Goal: Transaction & Acquisition: Purchase product/service

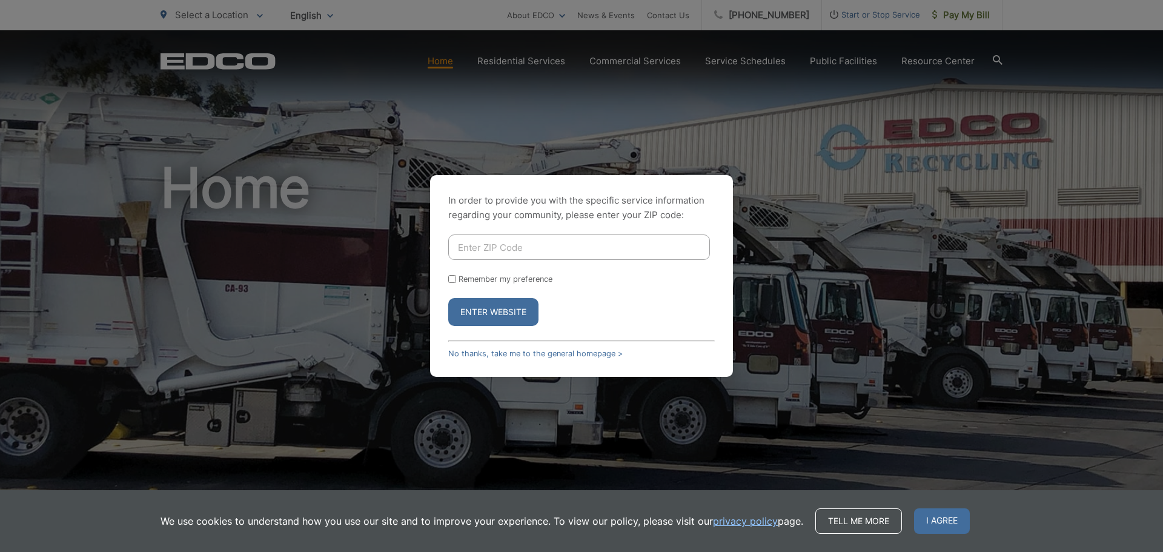
click at [475, 237] on input "Enter ZIP Code" at bounding box center [579, 246] width 262 height 25
type input "91950"
drag, startPoint x: 451, startPoint y: 278, endPoint x: 463, endPoint y: 289, distance: 16.3
click at [452, 278] on input "Remember my preference" at bounding box center [452, 279] width 8 height 8
checkbox input "true"
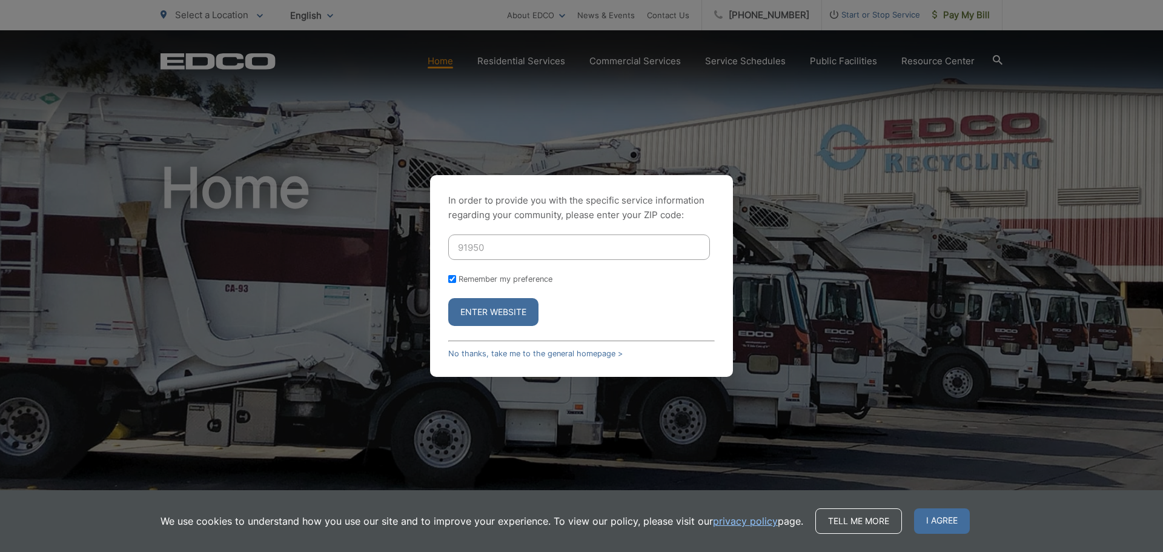
click at [481, 308] on button "Enter Website" at bounding box center [493, 312] width 90 height 28
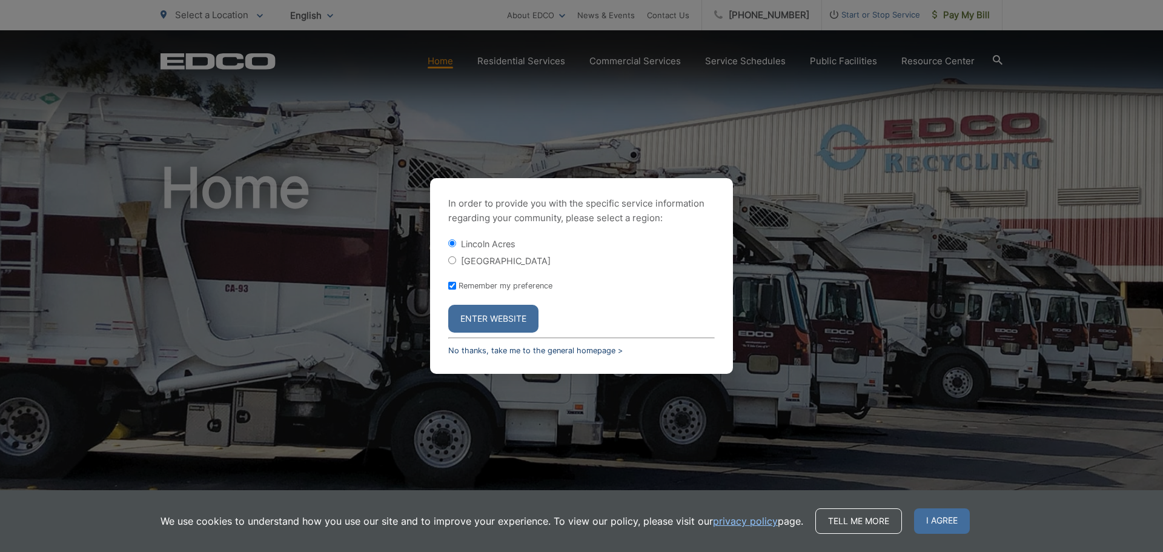
click at [538, 348] on link "No thanks, take me to the general homepage >" at bounding box center [535, 350] width 174 height 9
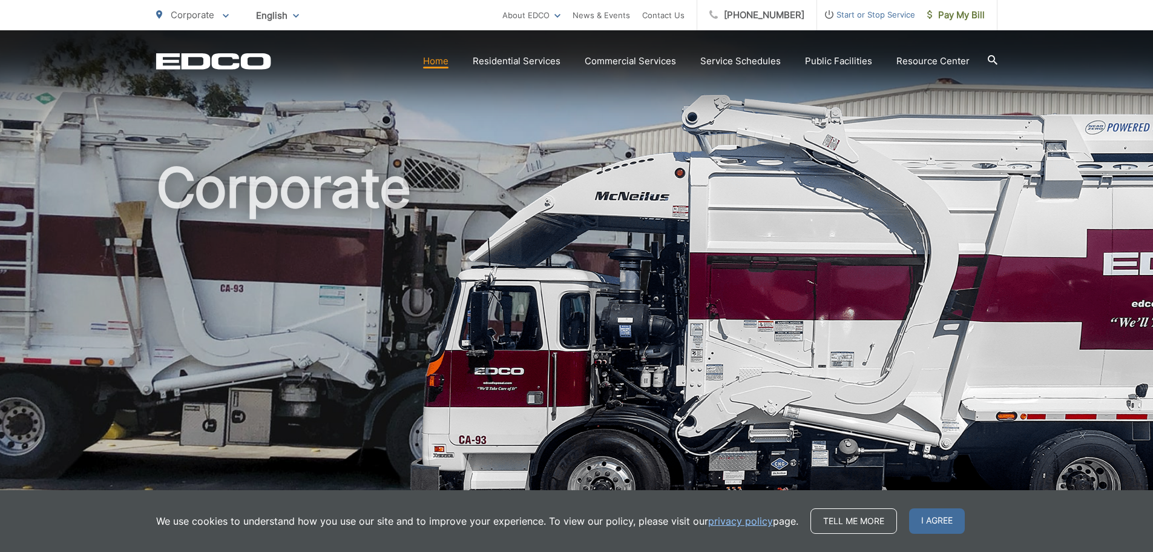
click at [442, 61] on link "Home" at bounding box center [435, 61] width 25 height 15
click at [954, 13] on span "Pay My Bill" at bounding box center [957, 15] width 58 height 15
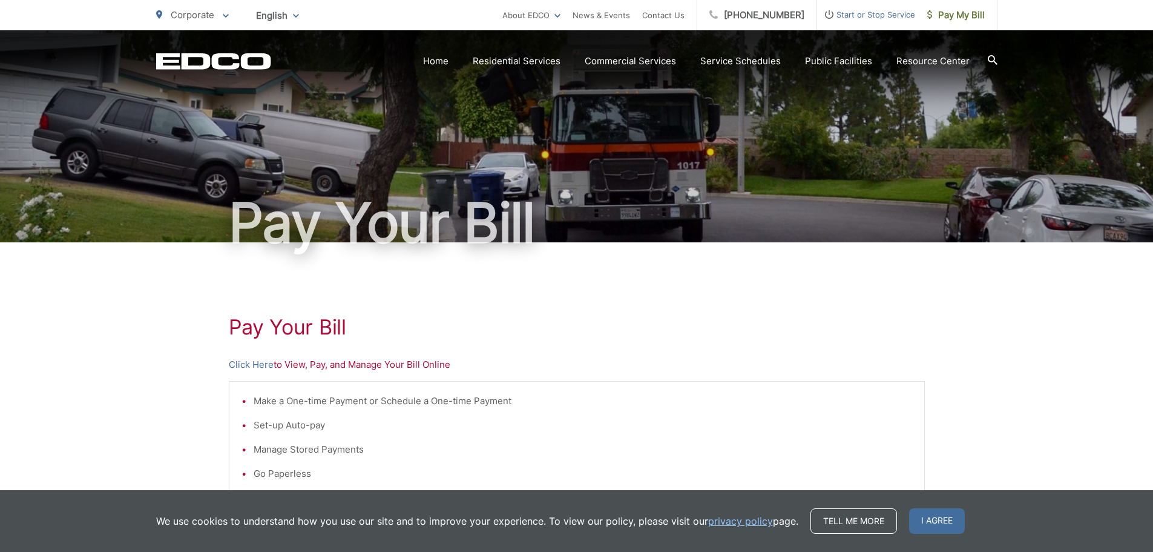
click at [393, 364] on p "Click Here to View, Pay, and Manage Your Bill Online" at bounding box center [577, 364] width 696 height 15
click at [322, 363] on p "Click Here to View, Pay, and Manage Your Bill Online" at bounding box center [577, 364] width 696 height 15
click at [296, 366] on p "Click Here to View, Pay, and Manage Your Bill Online" at bounding box center [577, 364] width 696 height 15
click at [300, 424] on li "Set-up Auto-pay" at bounding box center [583, 425] width 659 height 15
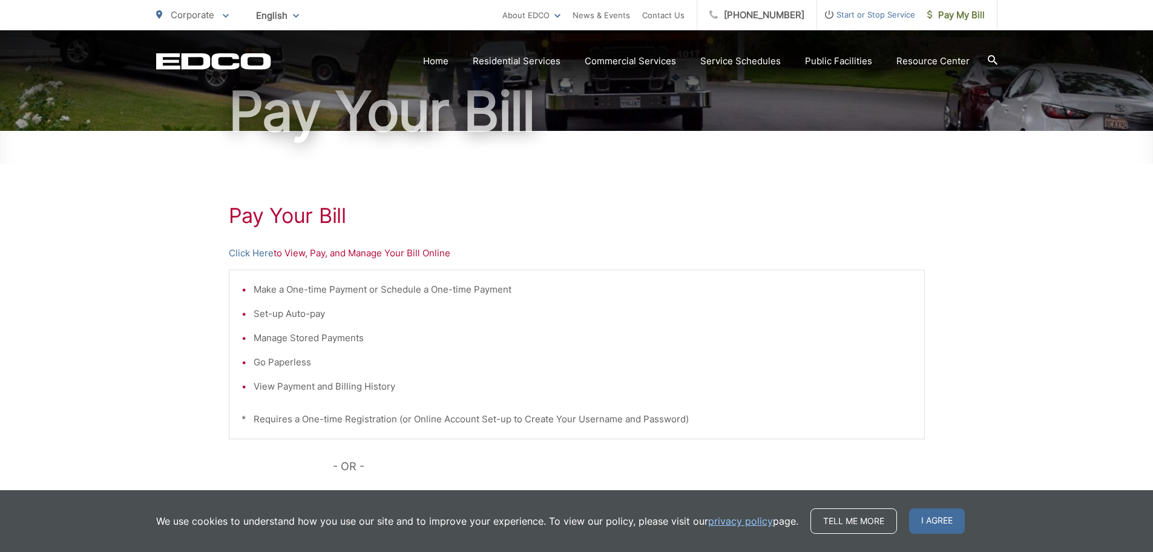
scroll to position [242, 0]
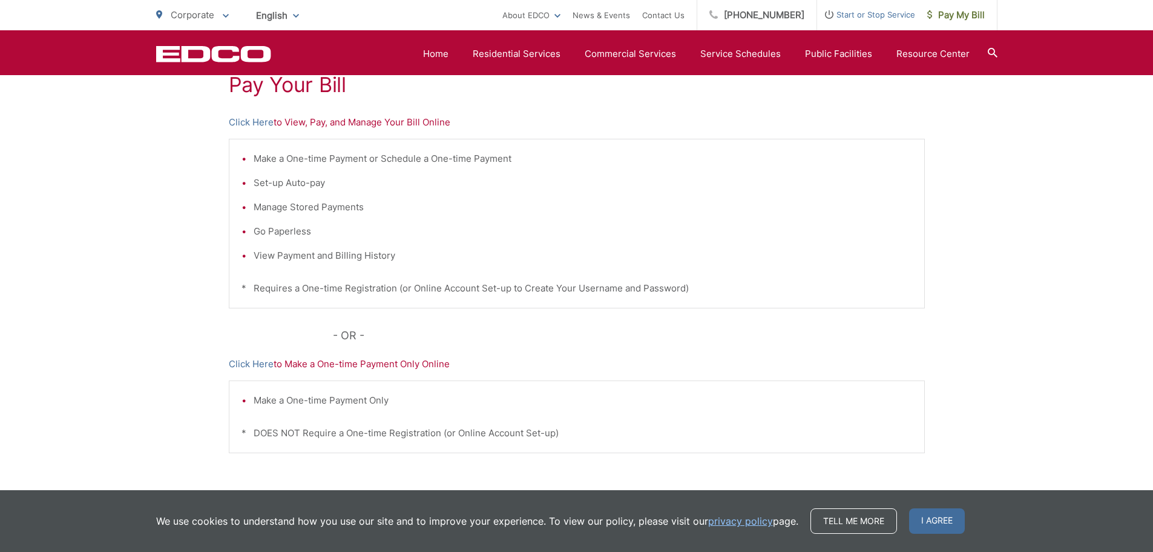
click at [377, 365] on p "Click Here to Make a One-time Payment Only Online" at bounding box center [577, 364] width 696 height 15
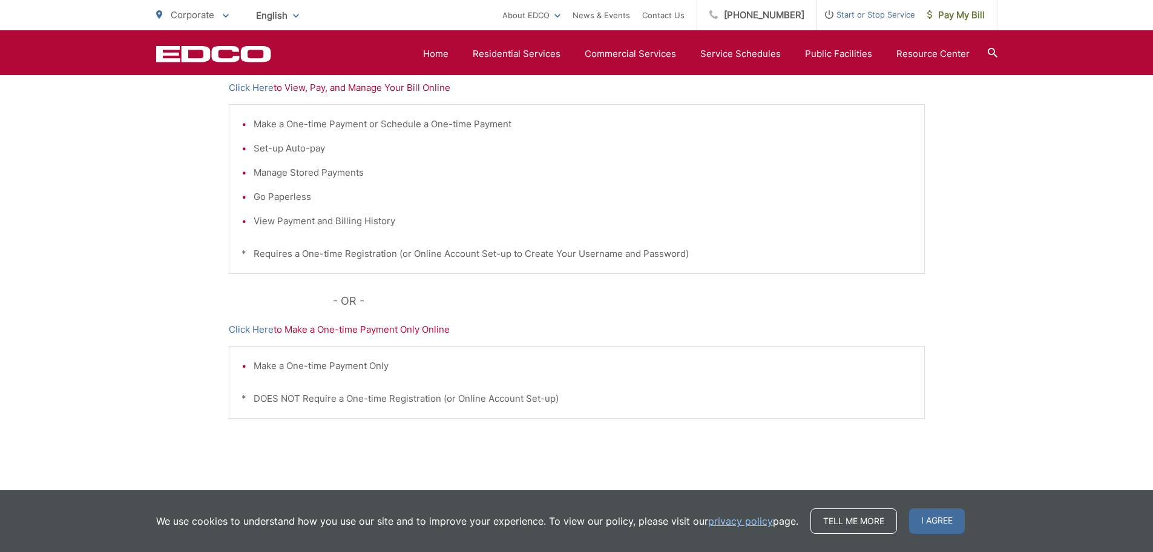
scroll to position [309, 0]
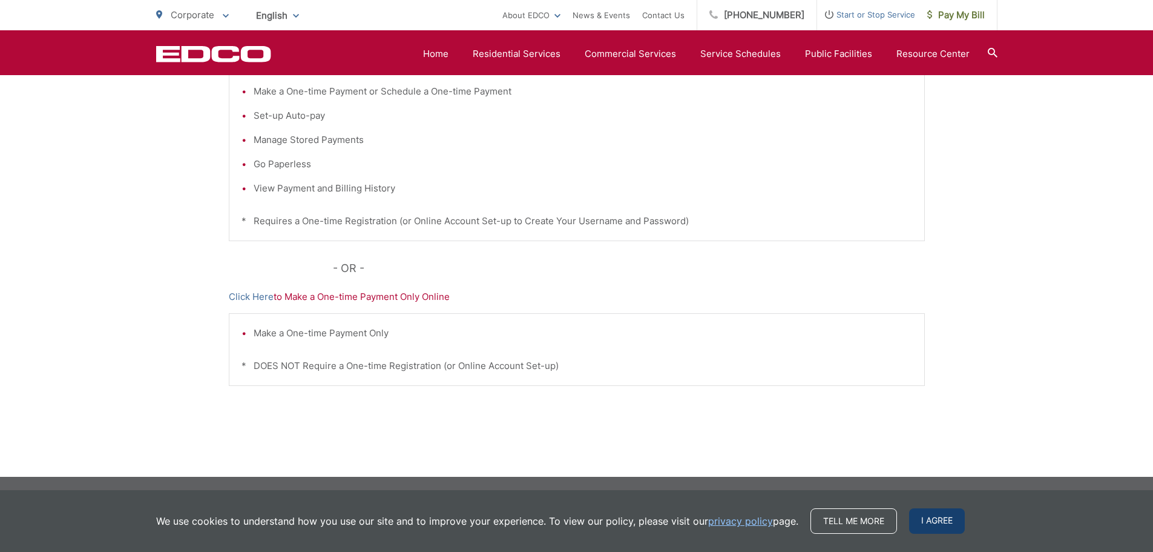
click at [934, 513] on span "I agree" at bounding box center [937, 520] width 56 height 25
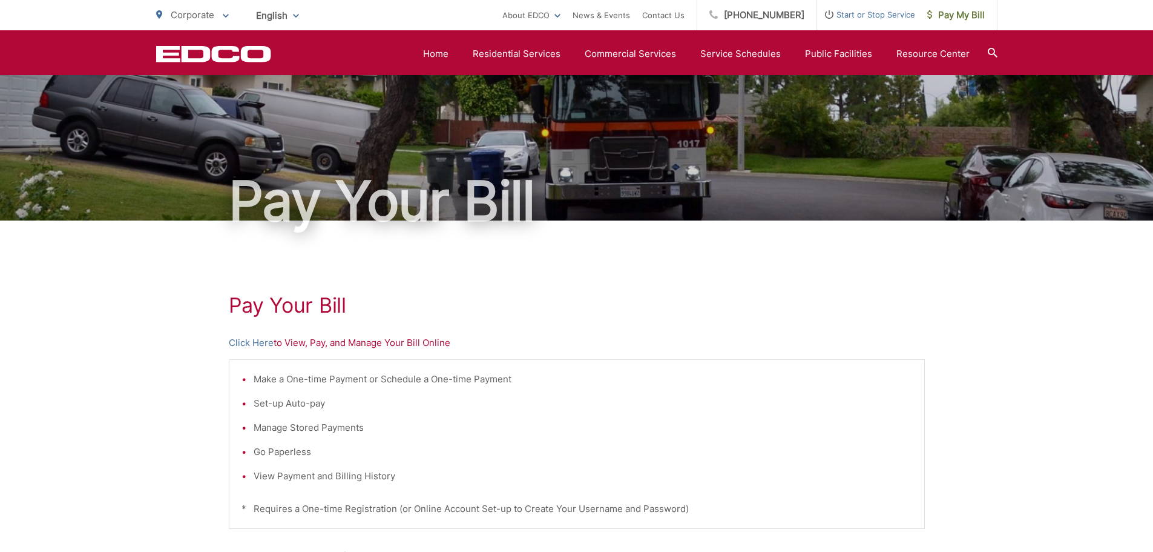
scroll to position [7, 0]
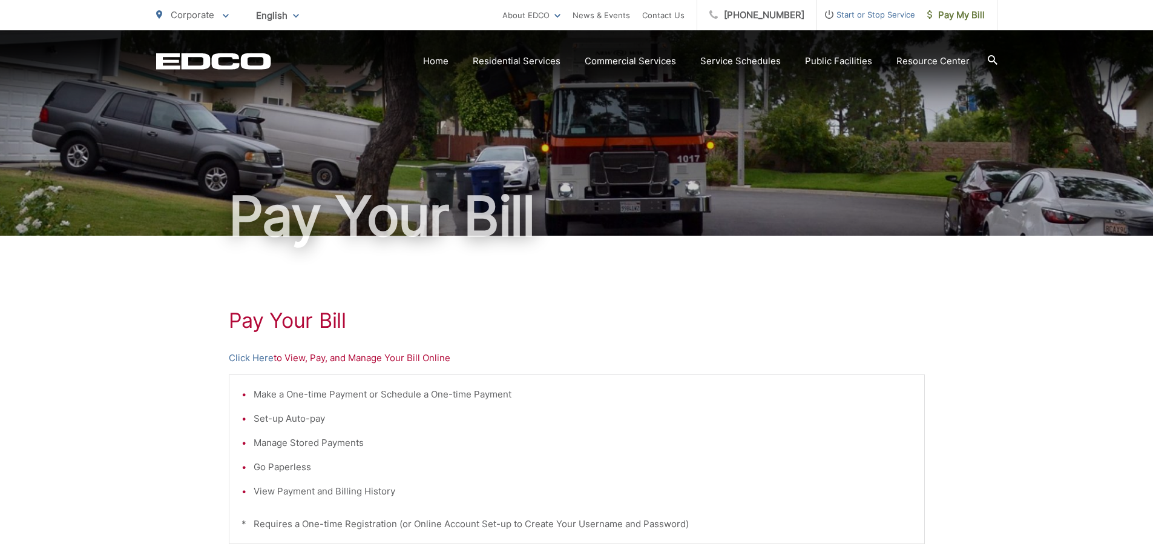
click at [373, 358] on p "Click Here to View, Pay, and Manage Your Bill Online" at bounding box center [577, 358] width 696 height 15
click at [238, 358] on link "Click Here" at bounding box center [251, 358] width 45 height 15
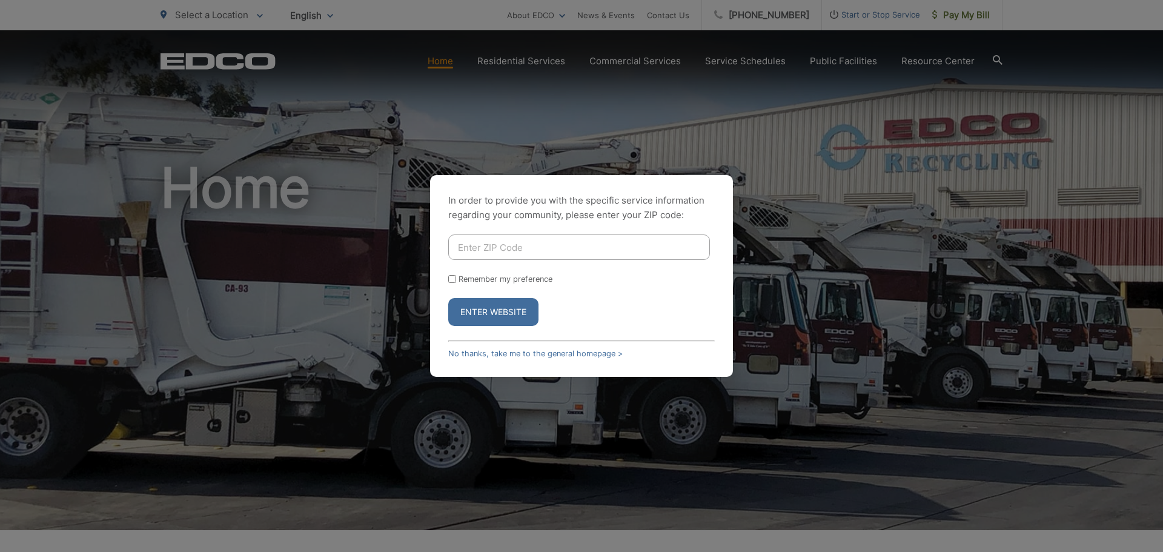
click at [506, 246] on input "Enter ZIP Code" at bounding box center [579, 246] width 262 height 25
type input "91911"
click at [450, 277] on input "Remember my preference" at bounding box center [452, 279] width 8 height 8
checkbox input "true"
click at [480, 311] on button "Enter Website" at bounding box center [493, 312] width 90 height 28
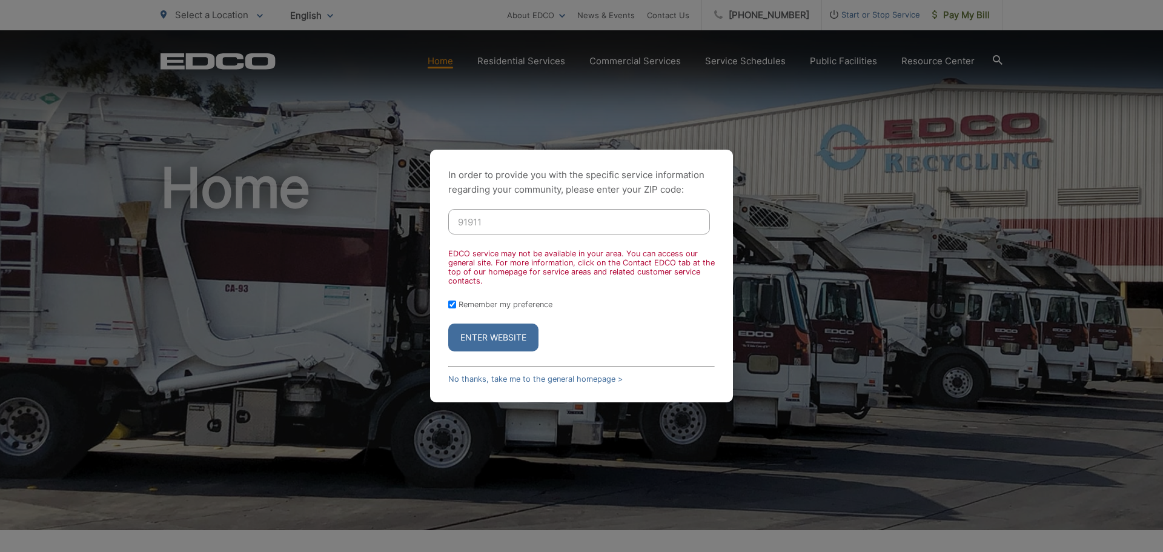
click at [494, 218] on input "91911" at bounding box center [579, 221] width 262 height 25
type input "9"
type input "91950"
click at [472, 338] on button "Enter Website" at bounding box center [493, 337] width 90 height 28
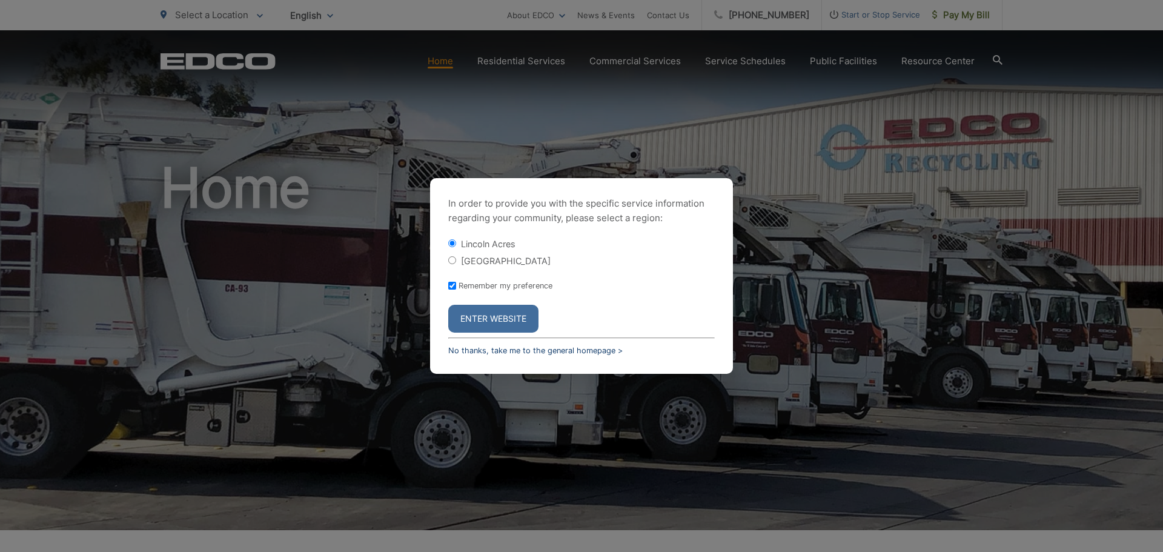
click at [508, 351] on link "No thanks, take me to the general homepage >" at bounding box center [535, 350] width 174 height 9
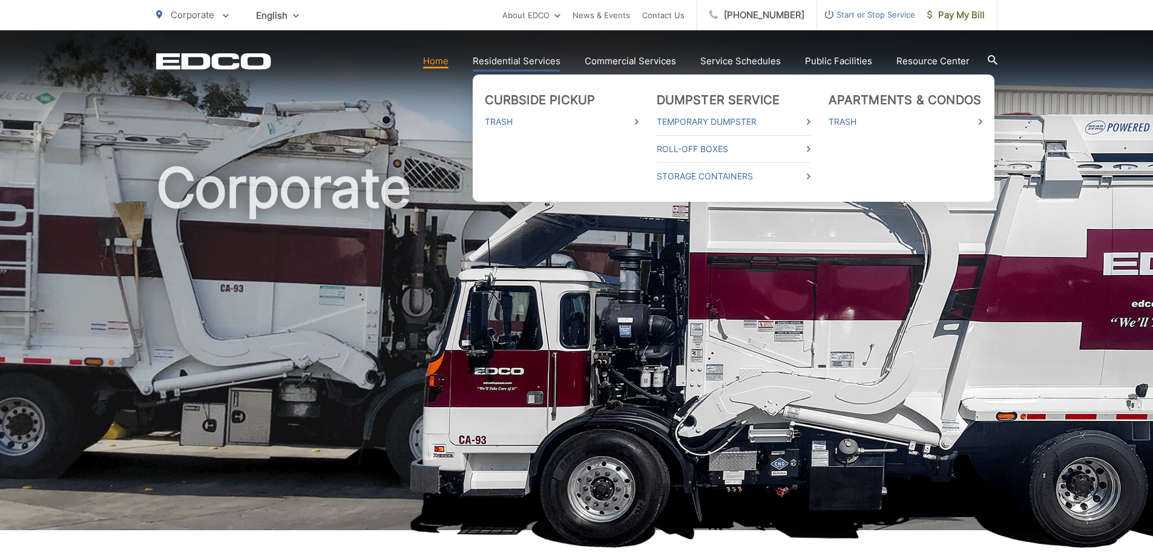
click at [537, 59] on link "Residential Services" at bounding box center [517, 61] width 88 height 15
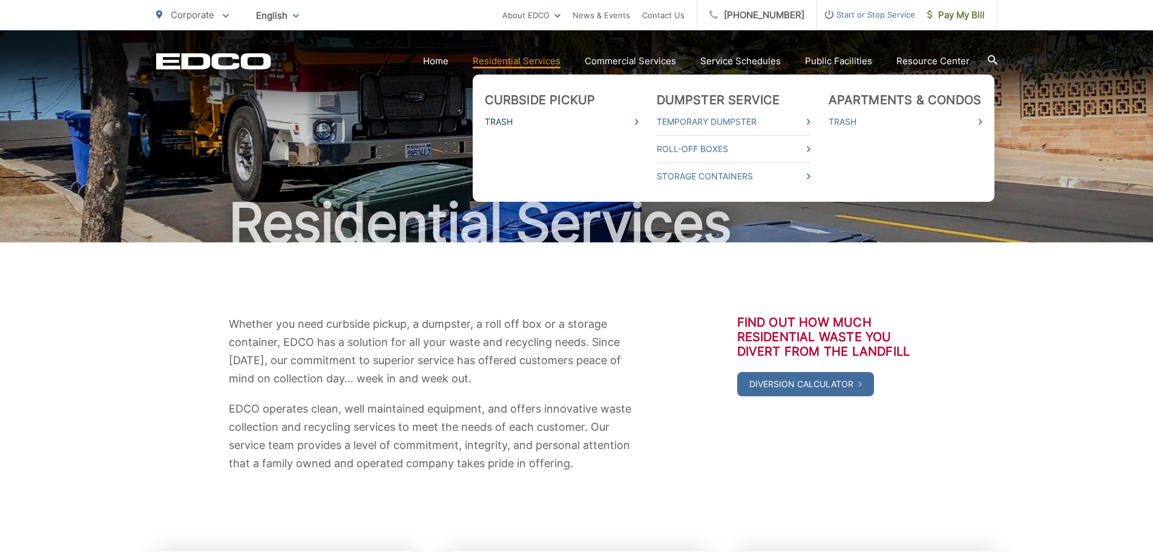
click at [506, 118] on link "Trash" at bounding box center [562, 121] width 154 height 15
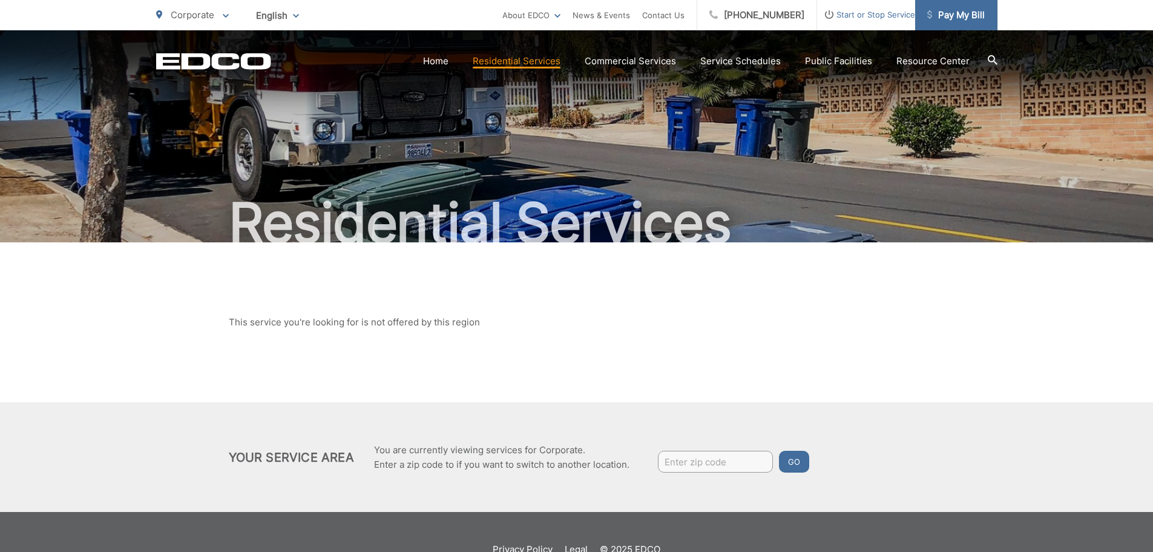
click at [958, 17] on span "Pay My Bill" at bounding box center [957, 15] width 58 height 15
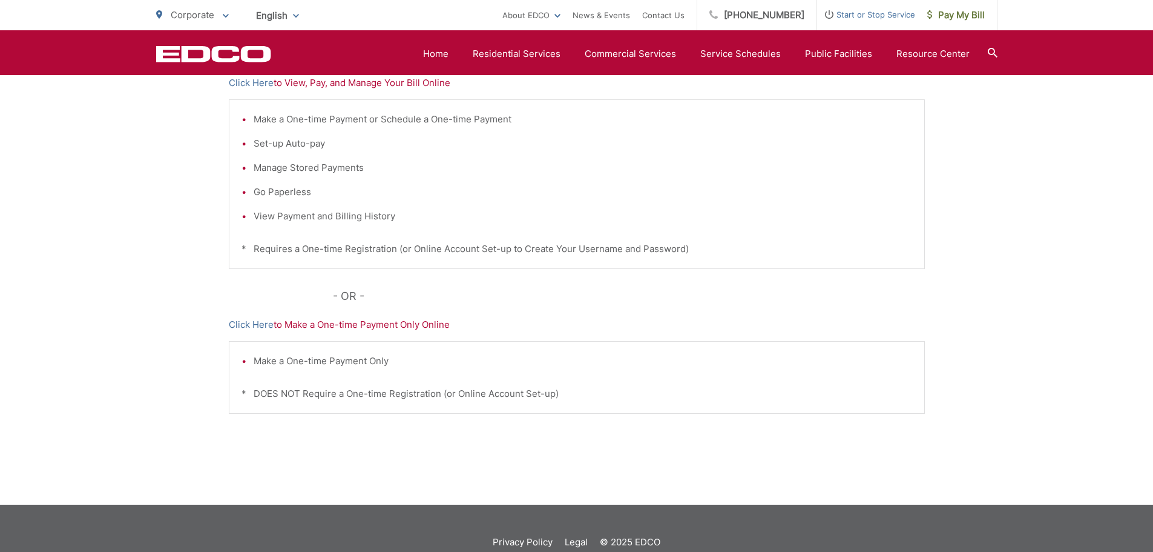
scroll to position [309, 0]
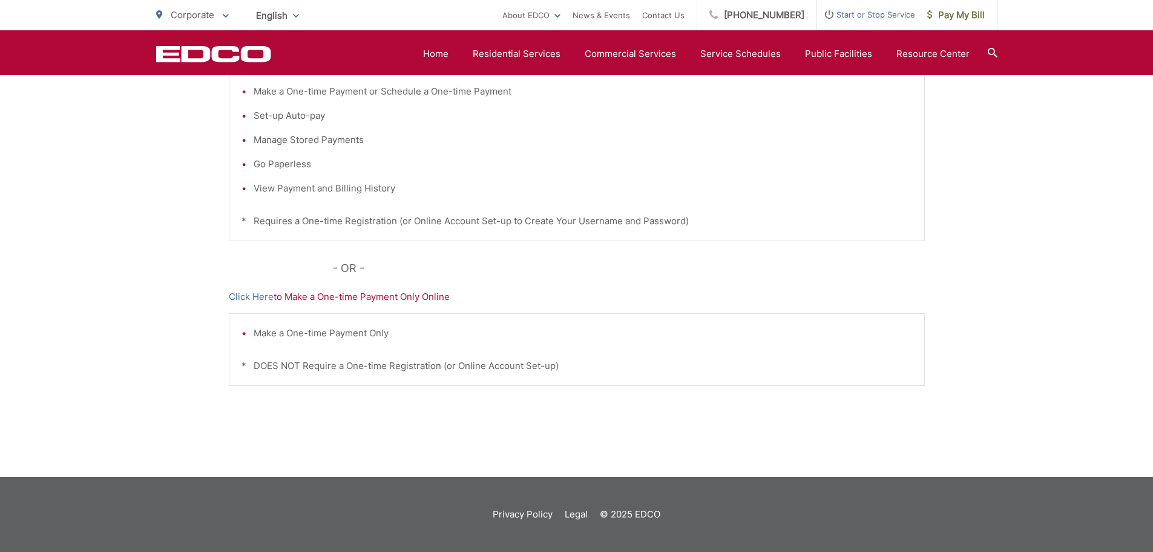
click at [368, 297] on p "Click Here to Make a One-time Payment Only Online" at bounding box center [577, 296] width 696 height 15
click at [308, 298] on p "Click Here to Make a One-time Payment Only Online" at bounding box center [577, 296] width 696 height 15
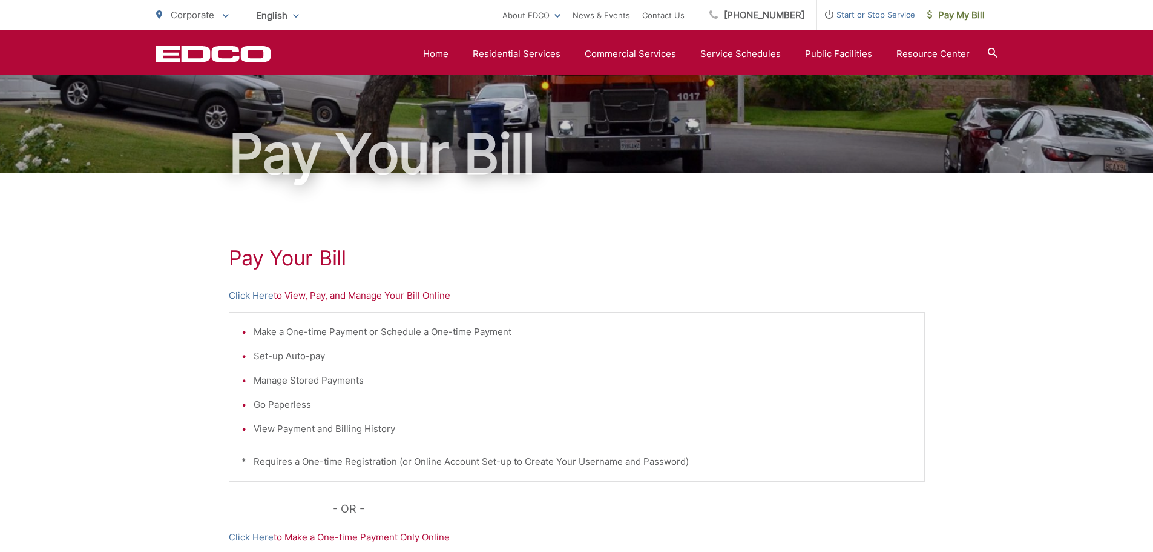
scroll to position [67, 0]
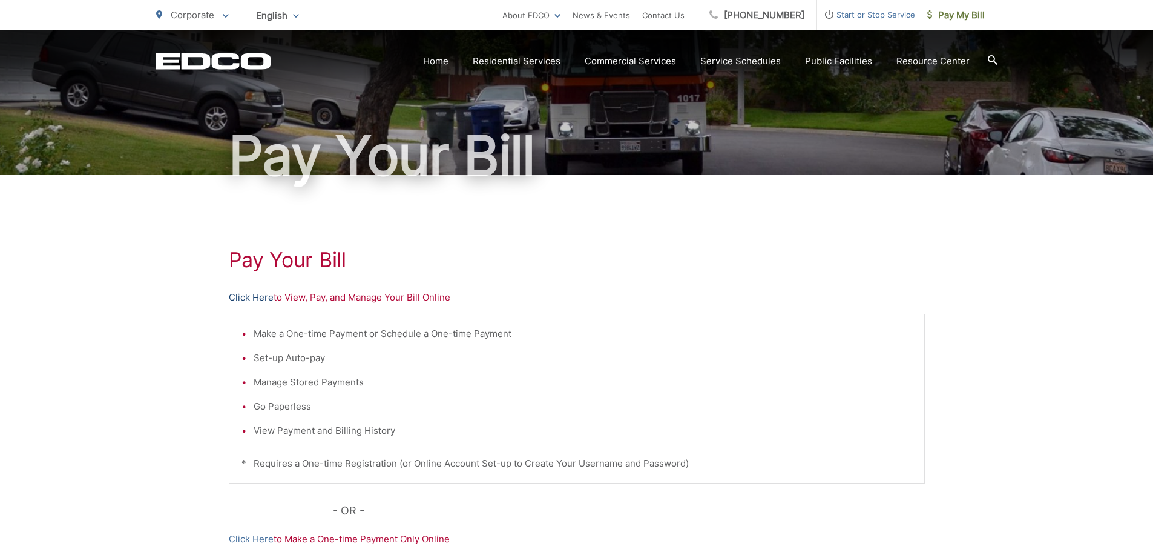
click at [256, 296] on link "Click Here" at bounding box center [251, 297] width 45 height 15
